Goal: Task Accomplishment & Management: Manage account settings

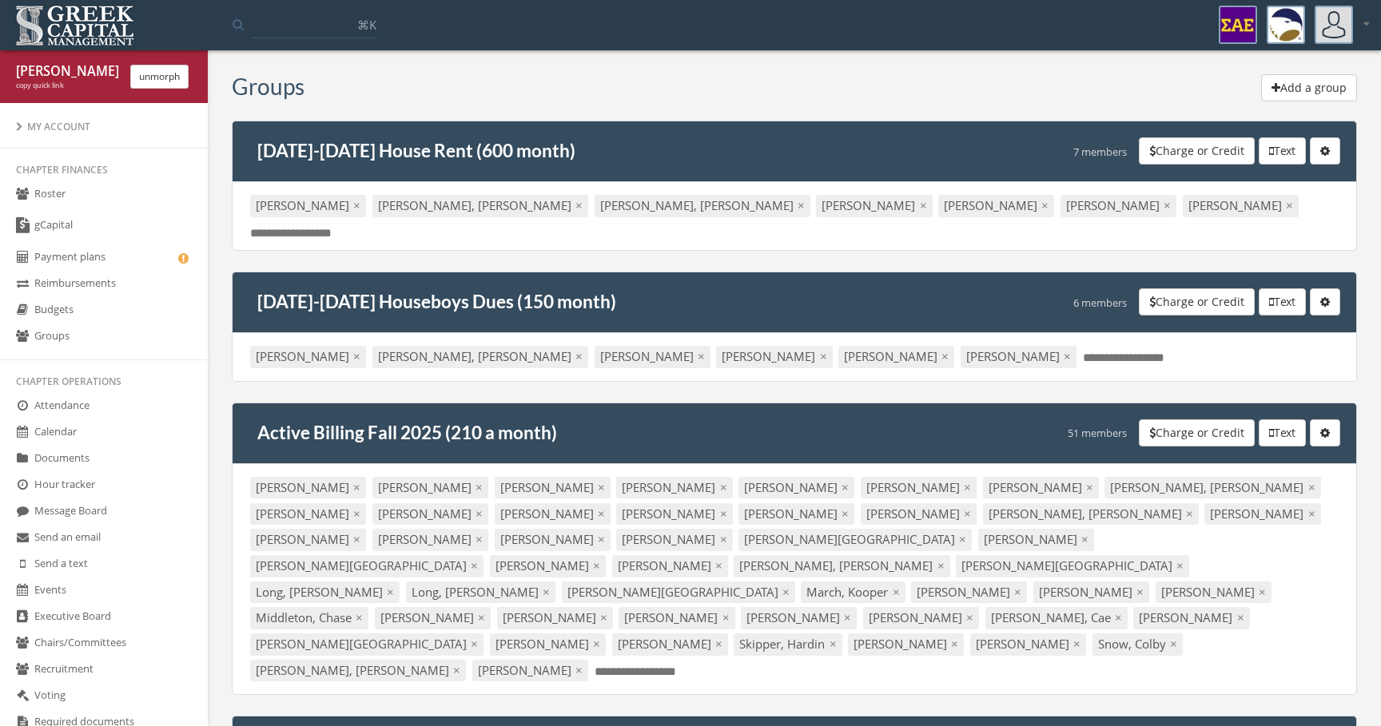
click at [1284, 91] on button "Add a group" at bounding box center [1309, 87] width 96 height 27
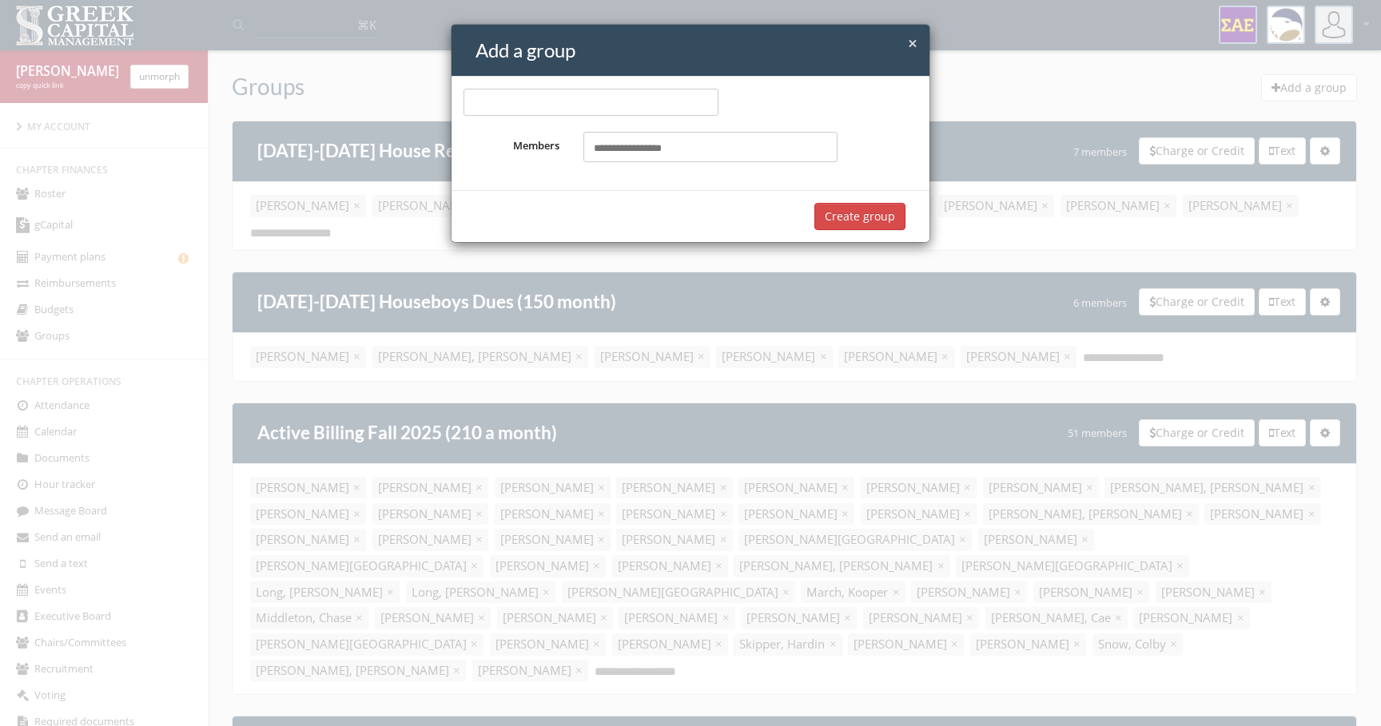
click at [702, 292] on div "× Close Add a group Members Select members... Create group" at bounding box center [690, 363] width 1381 height 726
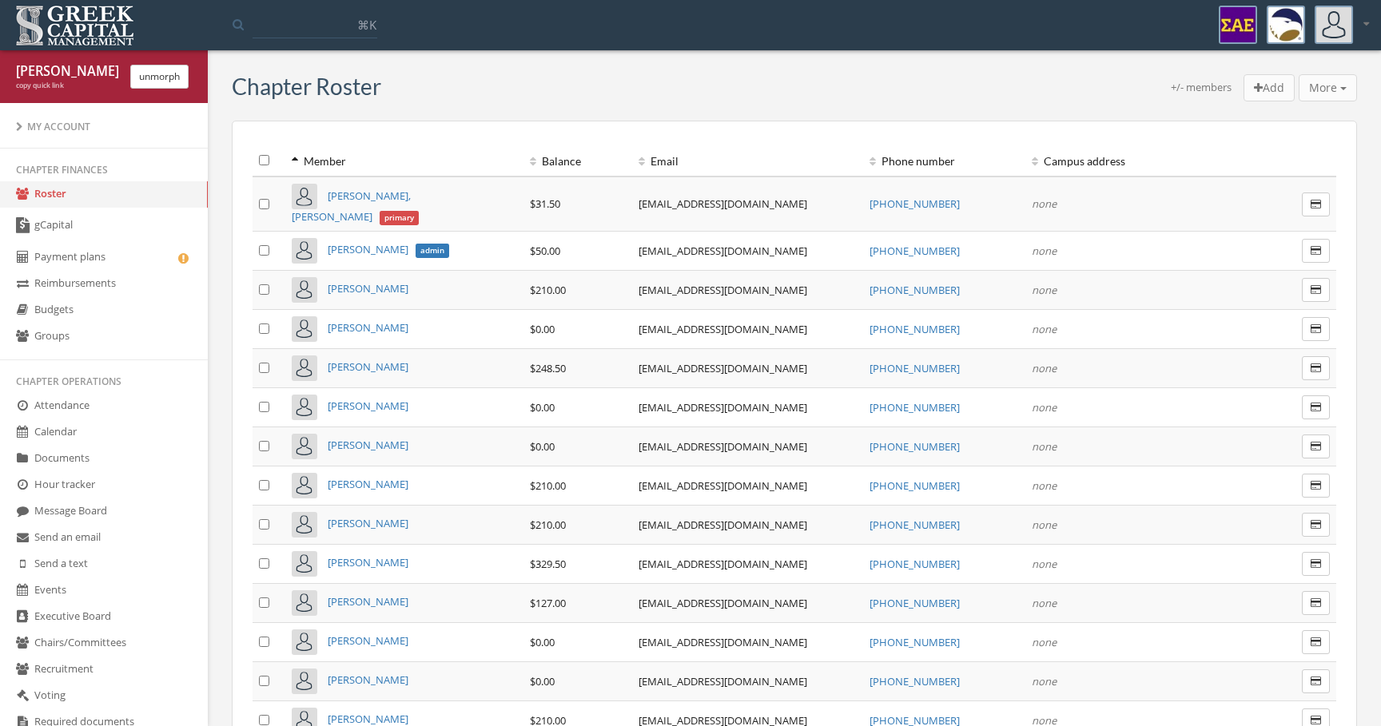
click at [263, 243] on td at bounding box center [268, 250] width 33 height 39
click at [1316, 97] on button "More" at bounding box center [1327, 87] width 58 height 27
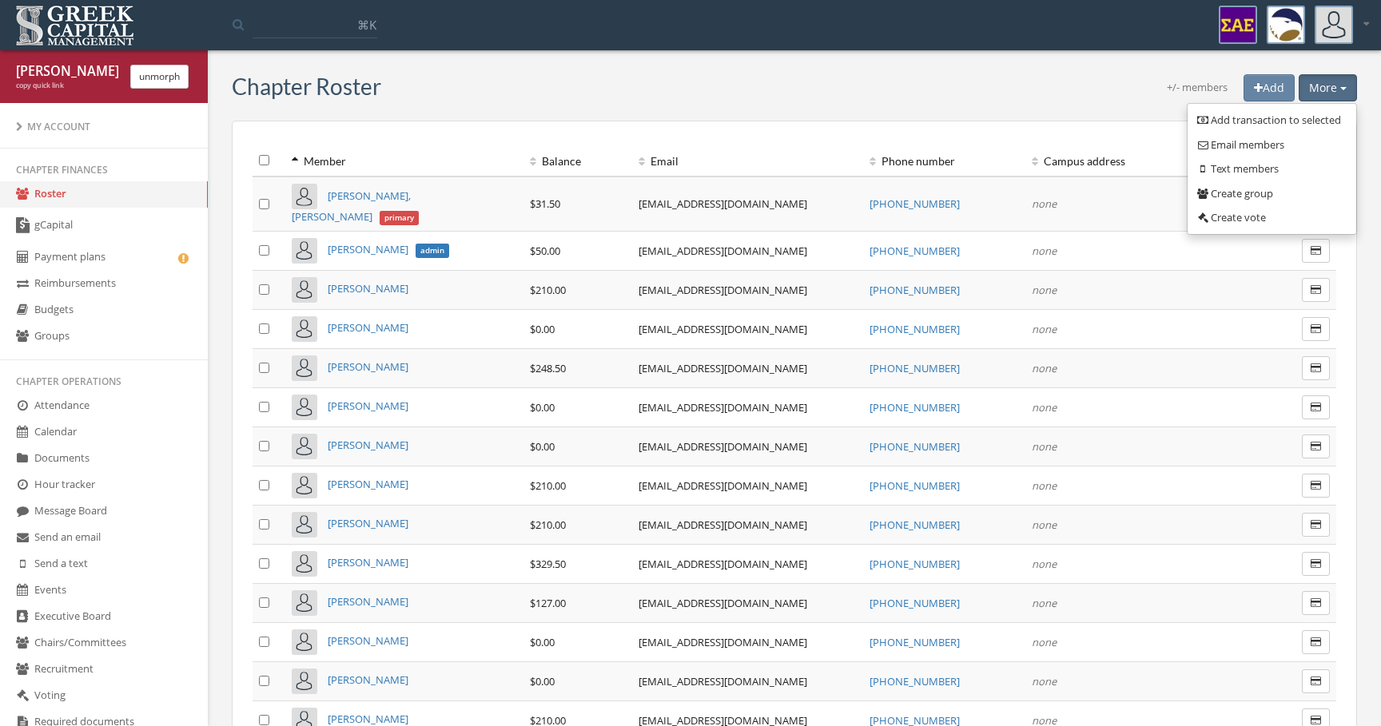
click at [1202, 190] on icon at bounding box center [1202, 194] width 16 height 10
